Goal: Navigation & Orientation: Find specific page/section

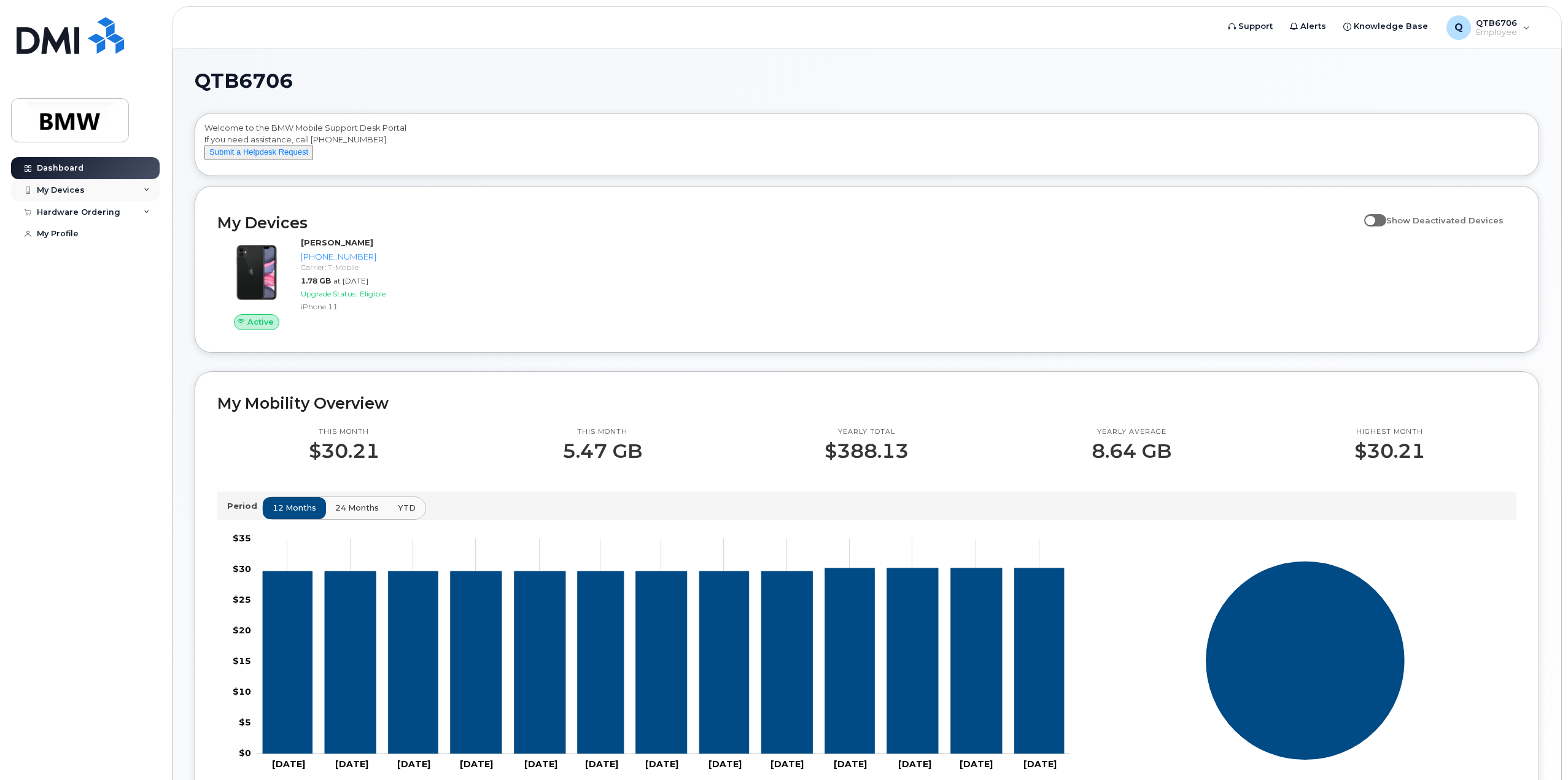
click at [72, 192] on div "My Devices" at bounding box center [61, 190] width 48 height 10
click at [142, 191] on div "My Devices" at bounding box center [85, 190] width 148 height 22
click at [77, 233] on div "My Profile" at bounding box center [58, 234] width 42 height 10
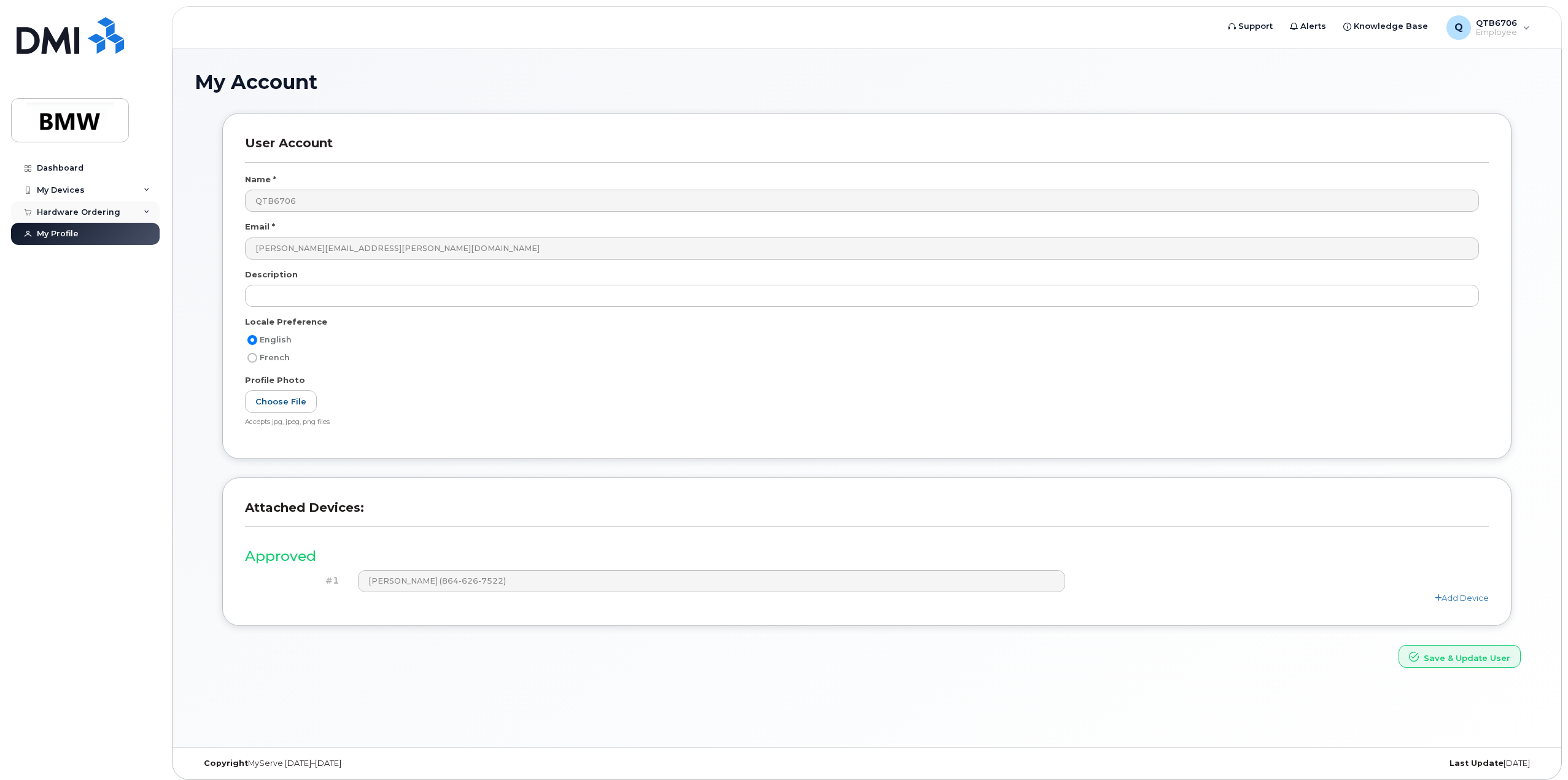
click at [87, 209] on div "Hardware Ordering" at bounding box center [78, 212] width 84 height 10
click at [85, 166] on link "Dashboard" at bounding box center [85, 168] width 148 height 22
